Goal: Book appointment/travel/reservation

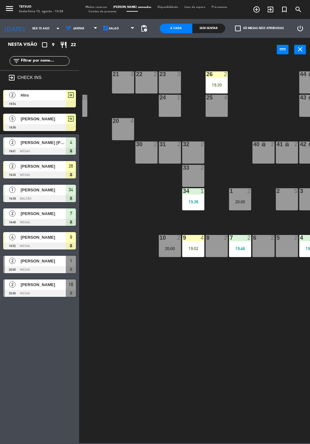
scroll to position [0, 34]
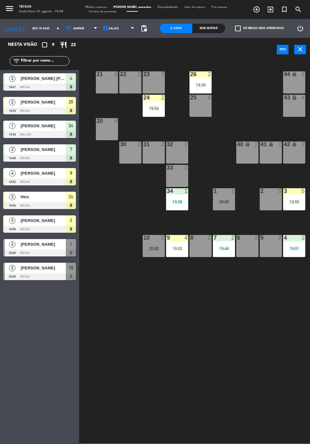
click at [51, 105] on span "[PERSON_NAME]" at bounding box center [43, 102] width 45 height 7
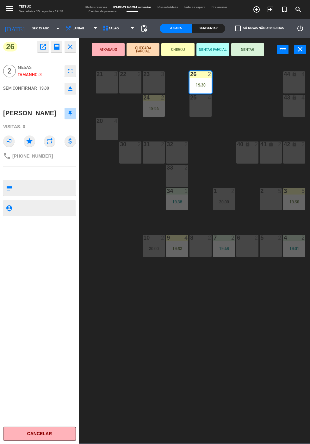
click at [255, 49] on button "SENTAR" at bounding box center [247, 49] width 33 height 13
click at [244, 48] on button "SENTAR" at bounding box center [247, 49] width 33 height 13
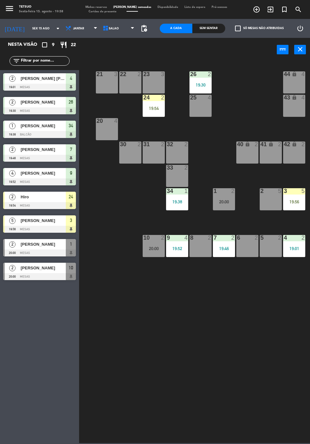
click at [58, 202] on div at bounding box center [39, 205] width 73 height 7
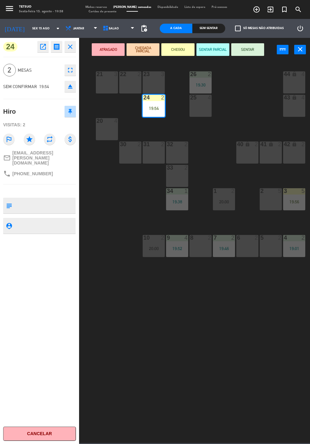
click at [248, 49] on button "SENTAR" at bounding box center [247, 49] width 33 height 13
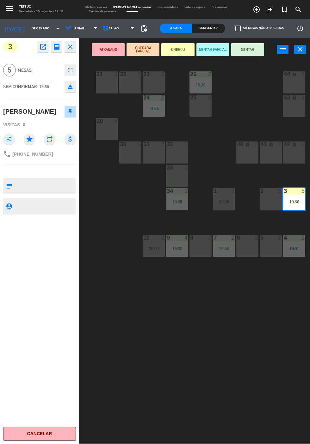
click at [253, 50] on button "SENTAR" at bounding box center [247, 49] width 33 height 13
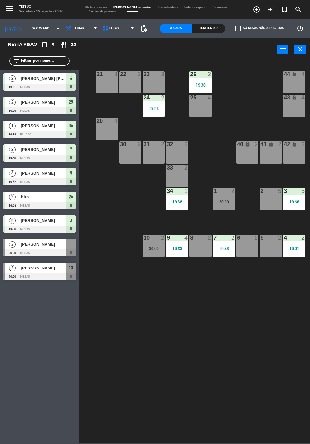
click at [226, 304] on div "21 3 22 2 23 3 26 2 19:30 44 lock 4 24 2 19:54 25 4 43 lock 4 50 lock 10 20 4 4…" at bounding box center [196, 251] width 228 height 383
click at [245, 301] on div "21 3 22 2 23 3 26 2 19:30 44 lock 4 24 2 19:54 25 4 43 lock 4 50 lock 10 20 4 4…" at bounding box center [196, 251] width 228 height 383
click at [252, 292] on div "21 3 22 2 23 3 26 2 19:30 44 lock 4 24 2 19:54 25 4 43 lock 4 50 lock 10 20 4 4…" at bounding box center [196, 251] width 228 height 383
click at [260, 10] on icon "exit_to_app" at bounding box center [257, 10] width 8 height 8
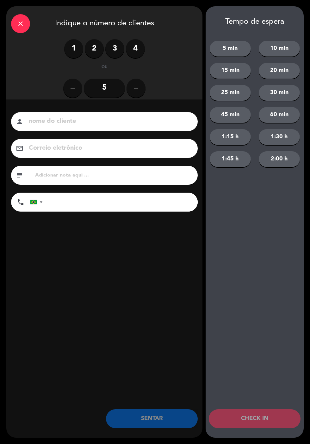
click at [134, 48] on label "4" at bounding box center [135, 48] width 19 height 19
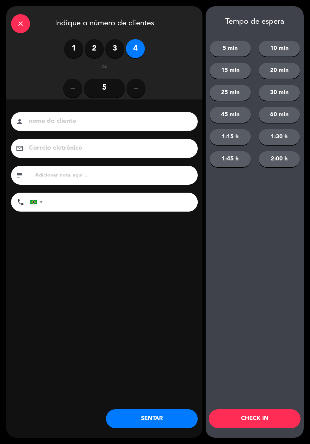
click at [114, 122] on input at bounding box center [108, 121] width 161 height 11
click at [85, 125] on input at bounding box center [108, 121] width 161 height 11
click at [86, 124] on input at bounding box center [108, 121] width 161 height 11
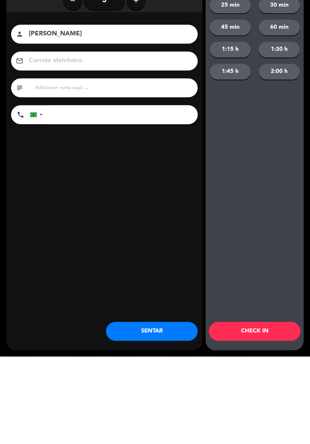
type input "Amanda bitenco"
click at [90, 204] on input "tel" at bounding box center [123, 202] width 149 height 19
type input "62985117070"
click at [102, 120] on input "Amanda bitenco" at bounding box center [108, 121] width 161 height 11
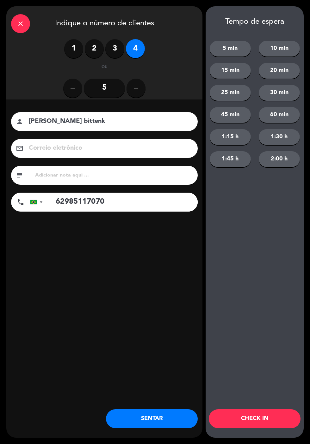
scroll to position [0, 0]
click at [109, 119] on input "Amanda bittenk" at bounding box center [108, 121] width 161 height 11
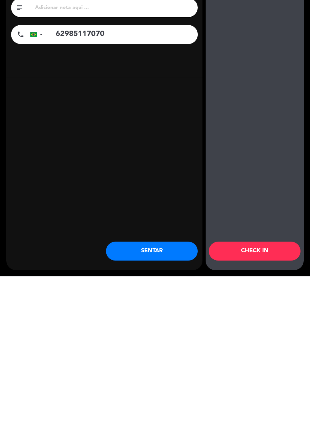
type input "[PERSON_NAME]"
click at [159, 413] on button "SENTAR" at bounding box center [152, 419] width 92 height 19
